Goal: Participate in discussion: Engage in conversation with other users on a specific topic

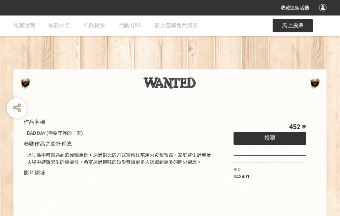
click at [324, 14] on div "收藏這個活動" at bounding box center [170, 8] width 340 height 16
click at [211, 66] on div "作品名稱 BAD DAY (需要守護的一天) 參賽作品之設計理念 以生活中時常遇到的經驗為例，透過對比的方式宣傳住宅用火災警報器、家庭逃生計畫及火場中避難求生…" at bounding box center [170, 158] width 340 height 284
click at [269, 137] on span "投票" at bounding box center [270, 138] width 11 height 6
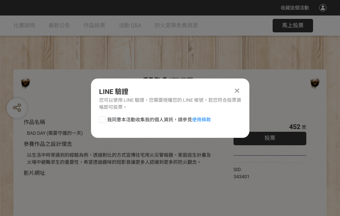
click at [102, 118] on div at bounding box center [102, 119] width 7 height 7
checkbox input "true"
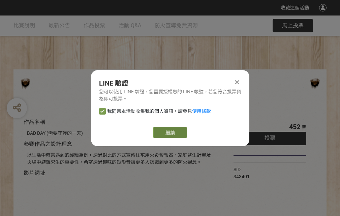
click at [170, 133] on link "繼續" at bounding box center [171, 132] width 34 height 11
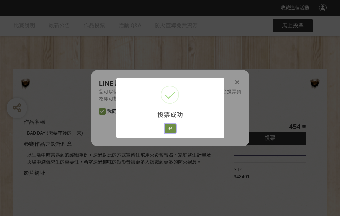
click at [168, 128] on button "好" at bounding box center [170, 128] width 11 height 9
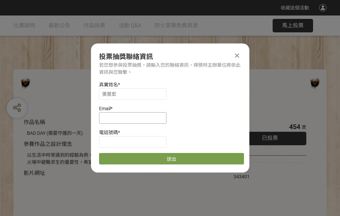
click at [135, 118] on input at bounding box center [132, 117] width 67 height 11
type input "[EMAIL_ADDRESS][DOMAIN_NAME]"
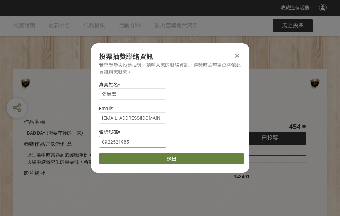
type input "0922521985"
click at [118, 157] on button "送出" at bounding box center [171, 158] width 145 height 11
